Goal: Find specific page/section: Find specific page/section

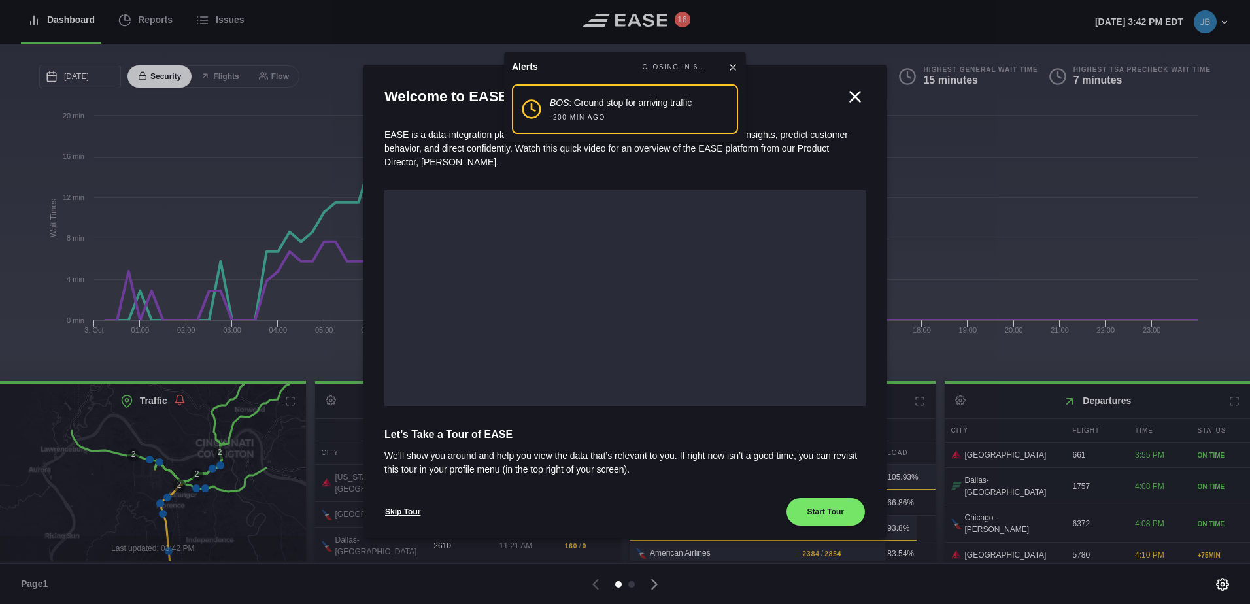
click at [737, 65] on icon at bounding box center [732, 67] width 10 height 10
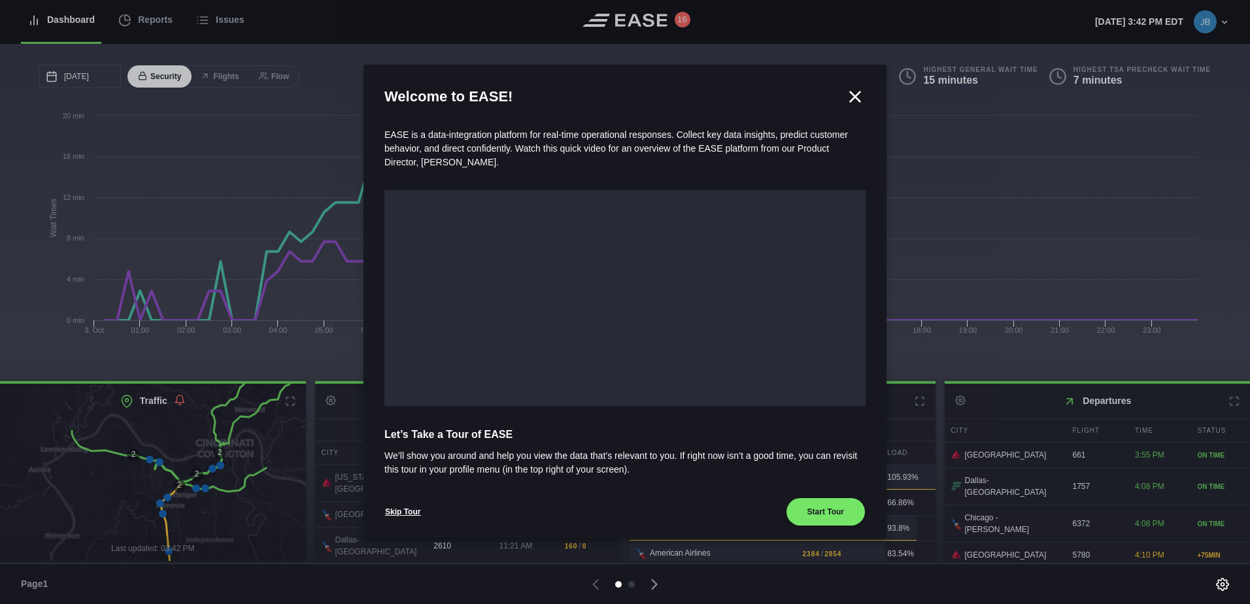
click at [846, 96] on icon at bounding box center [855, 97] width 20 height 20
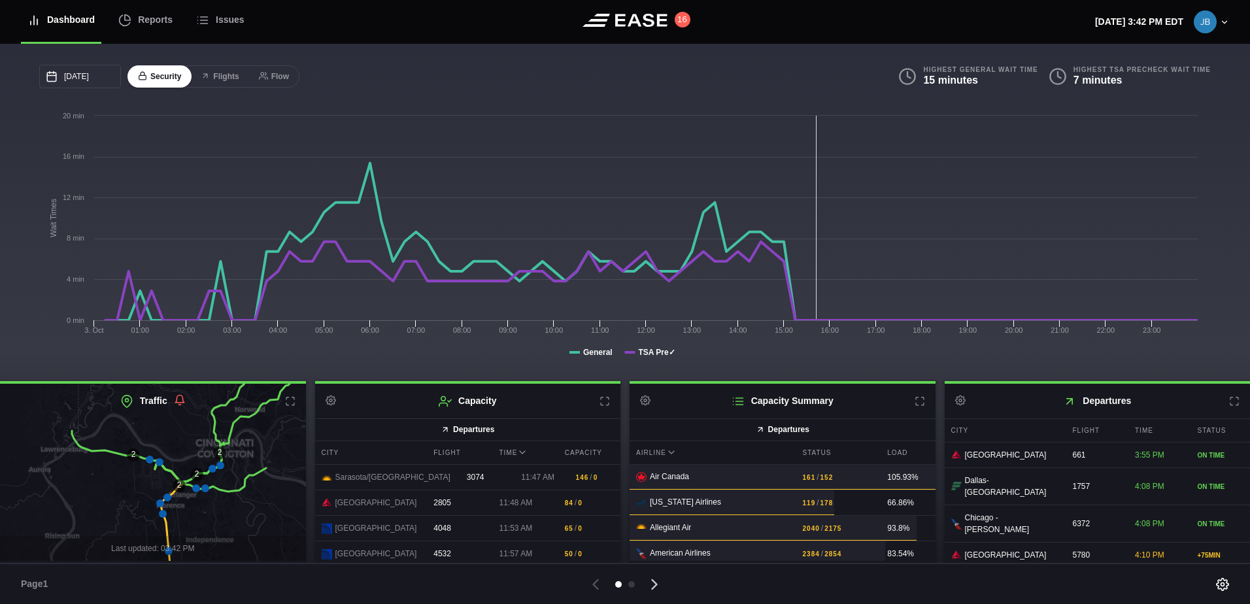
click at [655, 584] on icon at bounding box center [654, 584] width 18 height 18
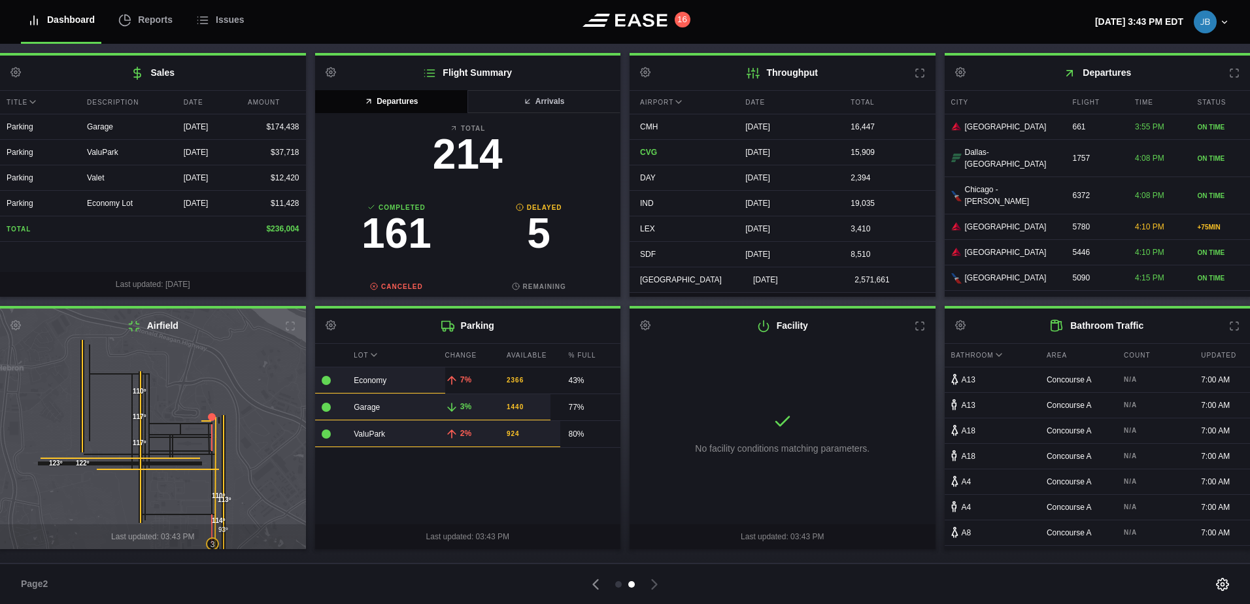
click at [925, 71] on h2 "Throughput Settings" at bounding box center [782, 73] width 306 height 35
click at [918, 73] on icon at bounding box center [919, 73] width 10 height 10
